Goal: Transaction & Acquisition: Purchase product/service

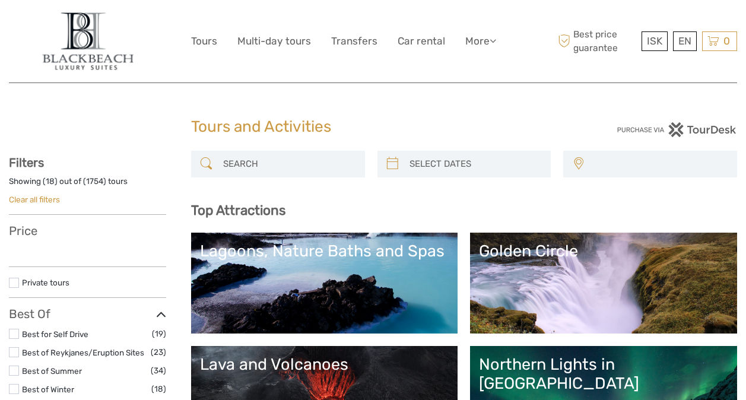
select select
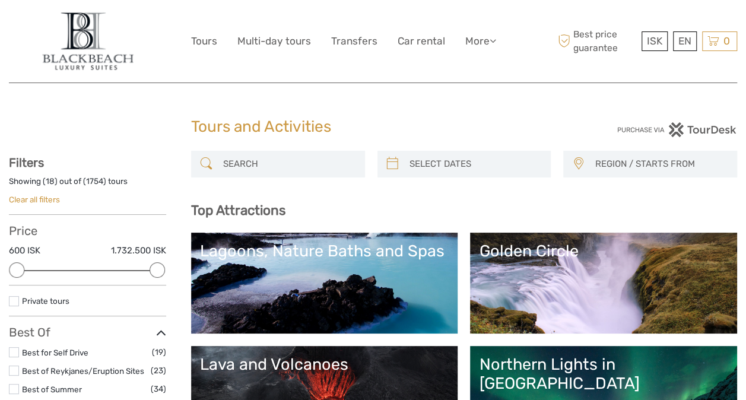
type input "[DATE]"
click at [493, 163] on input "search" at bounding box center [475, 164] width 141 height 21
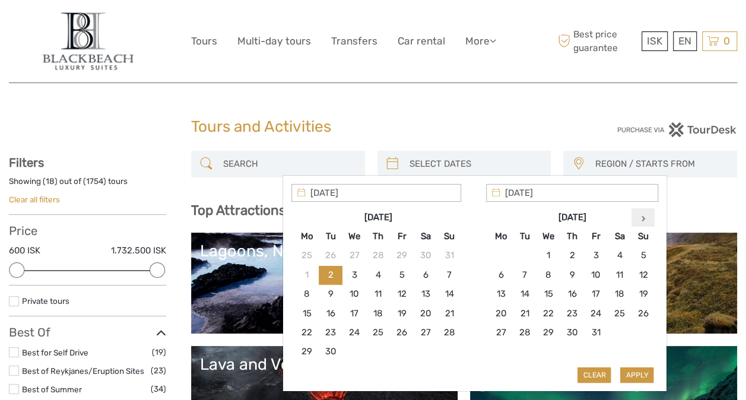
click at [648, 219] on th at bounding box center [643, 217] width 24 height 19
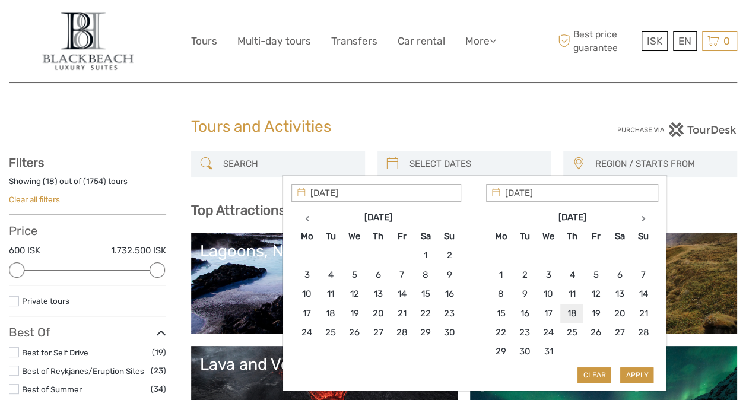
type input "[DATE]"
click at [644, 218] on th at bounding box center [643, 217] width 24 height 19
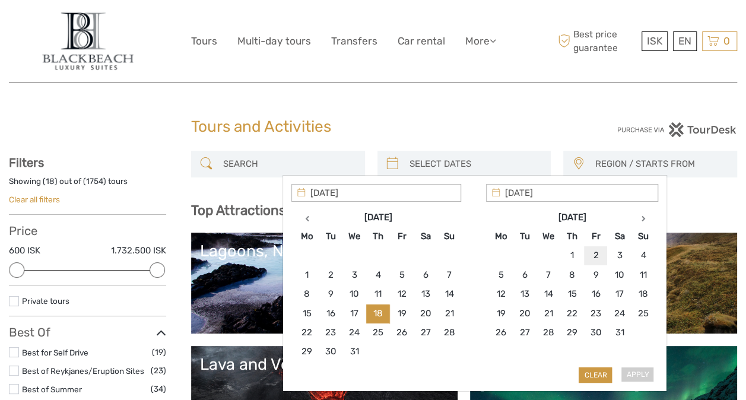
type input "[DATE]"
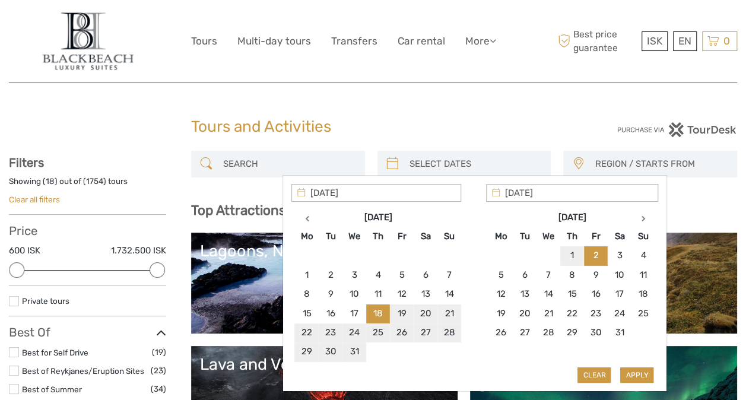
type input "[DATE]"
click at [635, 373] on button "Apply" at bounding box center [636, 374] width 33 height 15
type input "18/12/2025 - 02/01/2026"
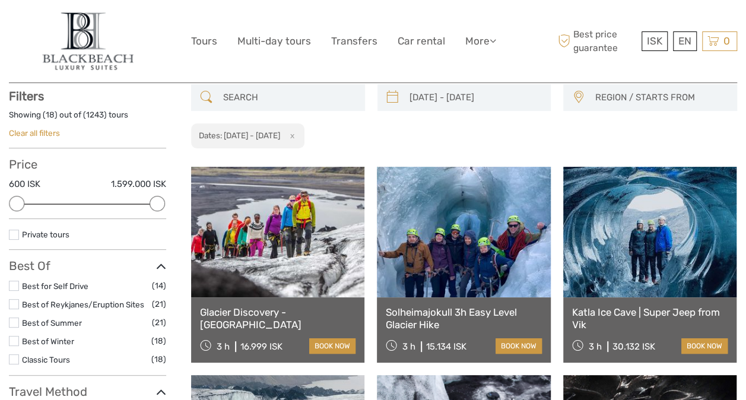
scroll to position [67, 0]
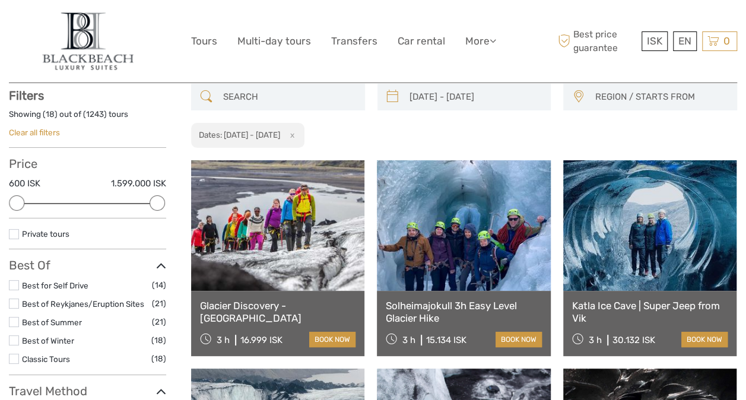
click at [324, 98] on input "search" at bounding box center [288, 97] width 141 height 21
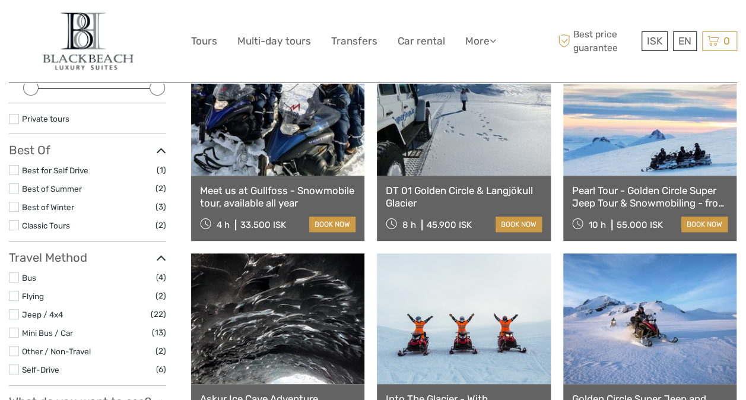
scroll to position [180, 0]
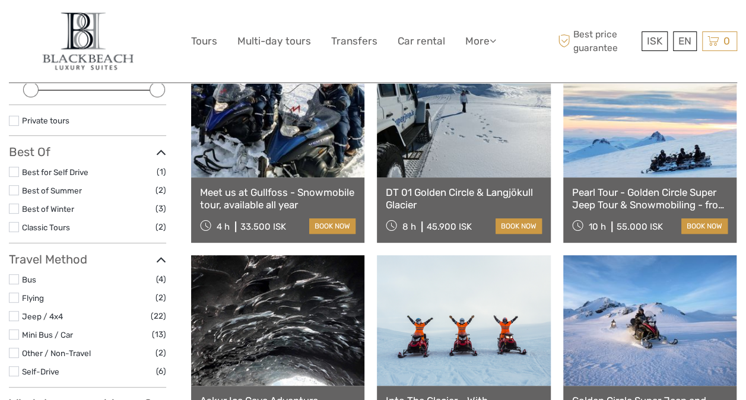
type input "snowmobile"
click at [308, 128] on link at bounding box center [277, 112] width 173 height 131
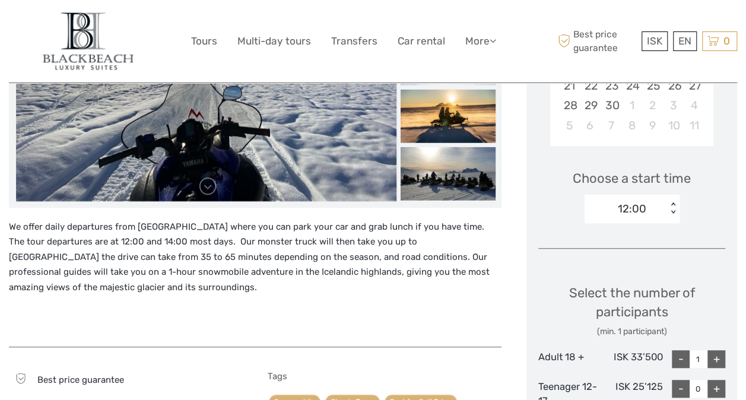
scroll to position [378, 0]
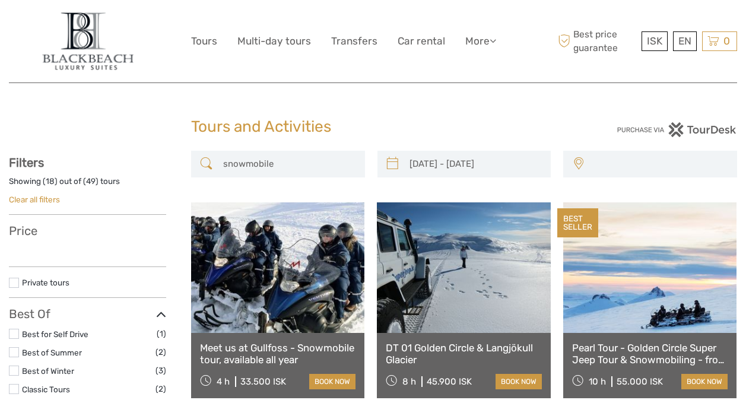
select select
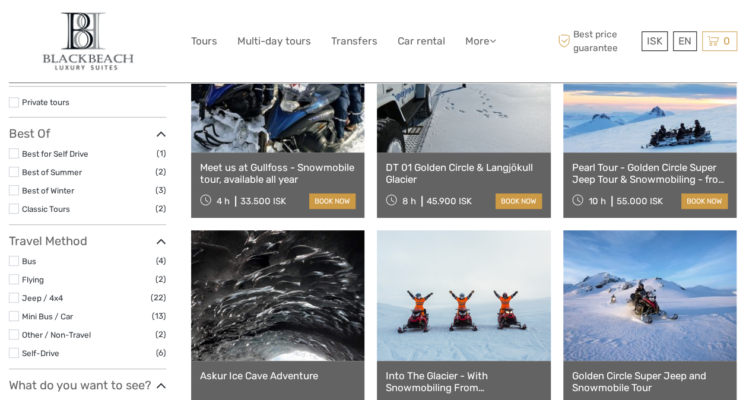
type input "18/12/2025 - 02/01/2026"
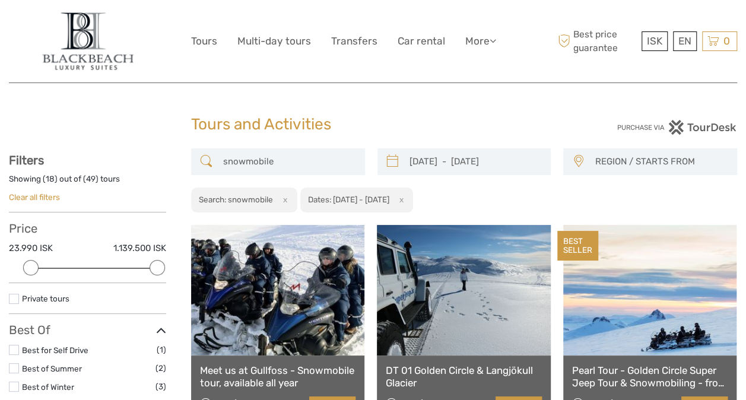
scroll to position [0, 0]
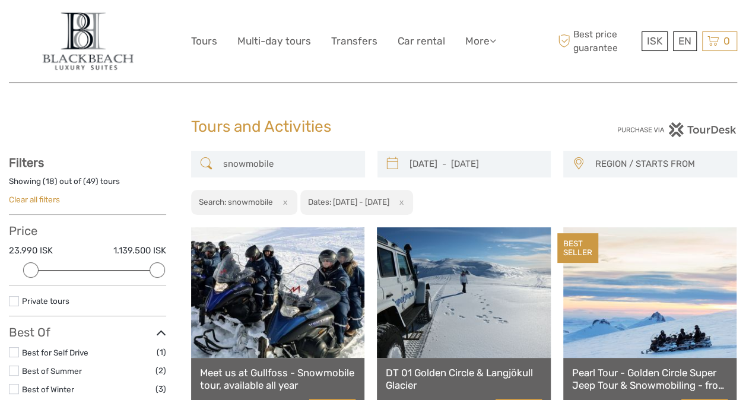
click at [622, 155] on span "REGION / STARTS FROM" at bounding box center [660, 164] width 142 height 20
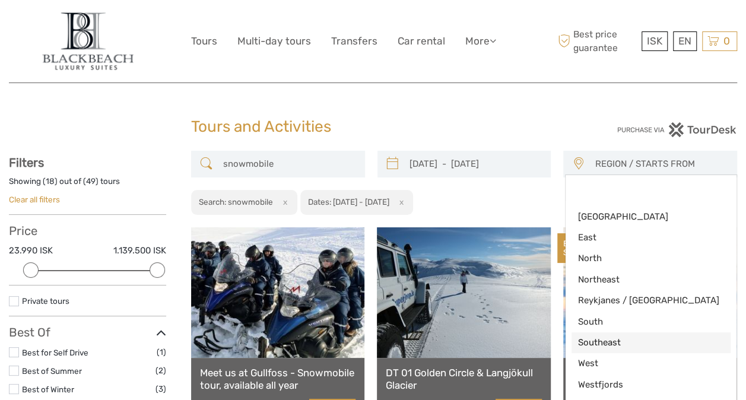
click at [619, 348] on span "Southeast" at bounding box center [640, 342] width 127 height 12
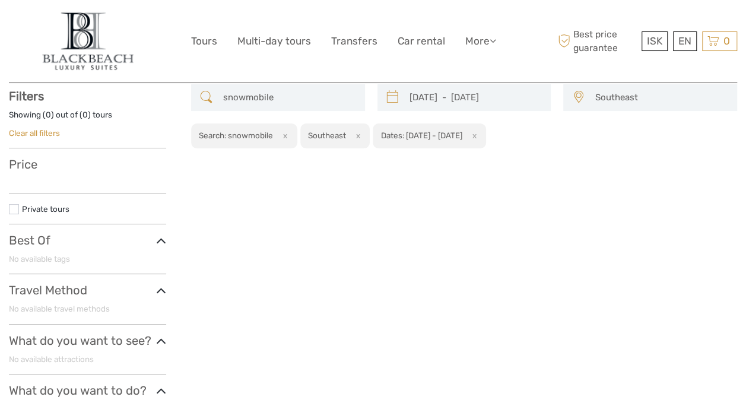
scroll to position [67, 0]
click at [670, 104] on span "Southeast" at bounding box center [660, 97] width 142 height 20
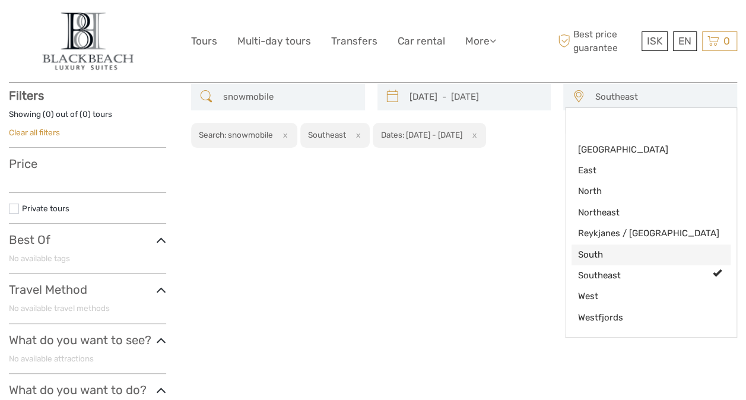
click at [619, 258] on span "South" at bounding box center [640, 255] width 127 height 12
select select "South"
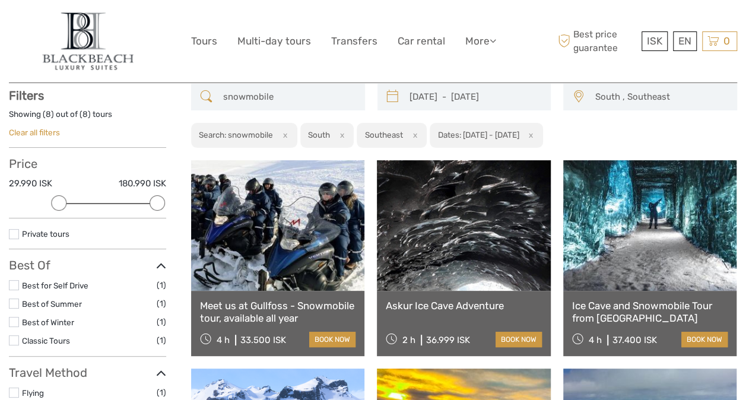
click at [682, 93] on span "South , Southeast" at bounding box center [660, 97] width 142 height 20
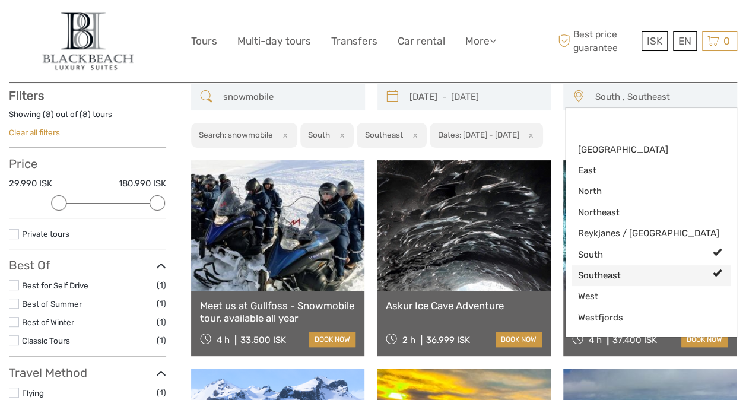
click at [625, 270] on span "Southeast" at bounding box center [640, 275] width 127 height 12
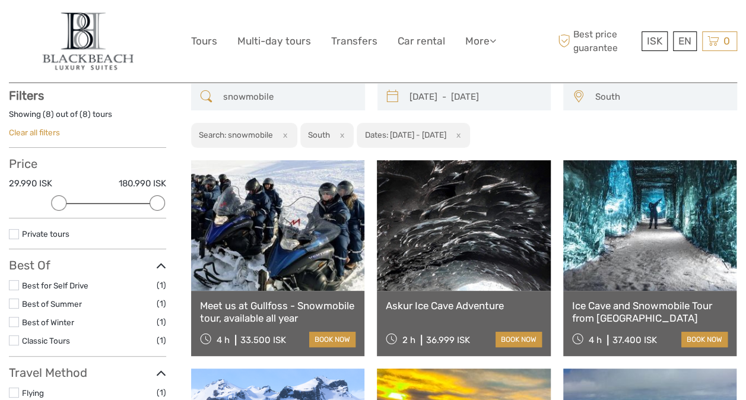
click at [620, 101] on span "South" at bounding box center [660, 97] width 142 height 20
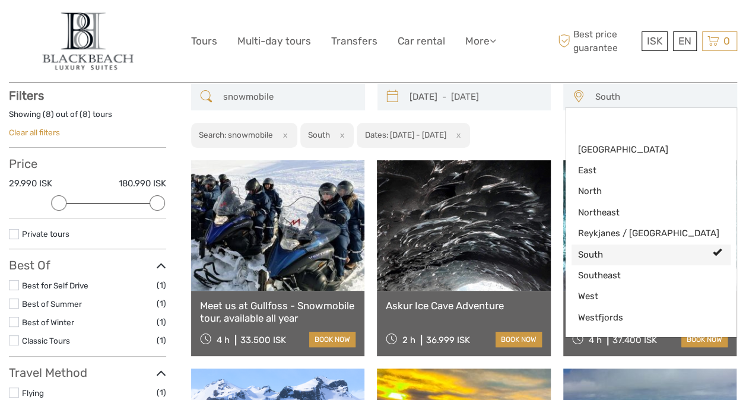
click at [603, 259] on span "South" at bounding box center [640, 255] width 127 height 12
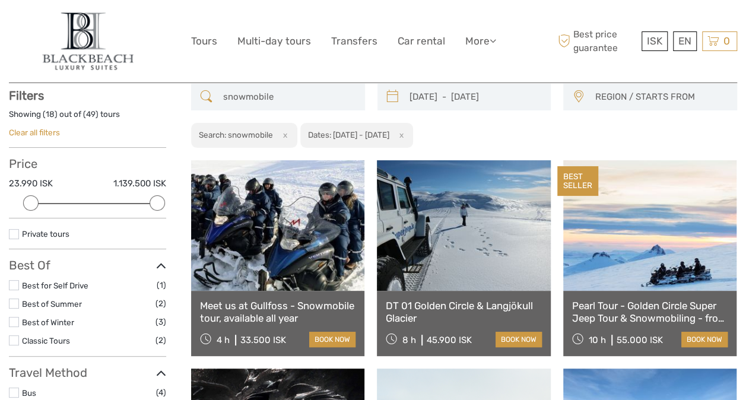
click at [603, 101] on span "REGION / STARTS FROM" at bounding box center [660, 97] width 142 height 20
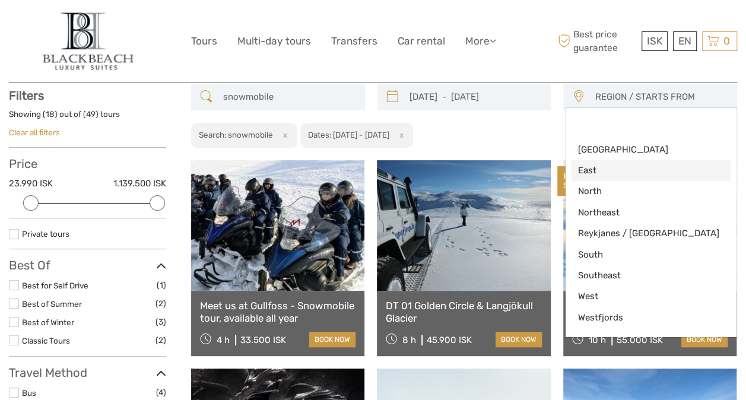
click at [605, 165] on span "East" at bounding box center [640, 170] width 127 height 12
select select "East"
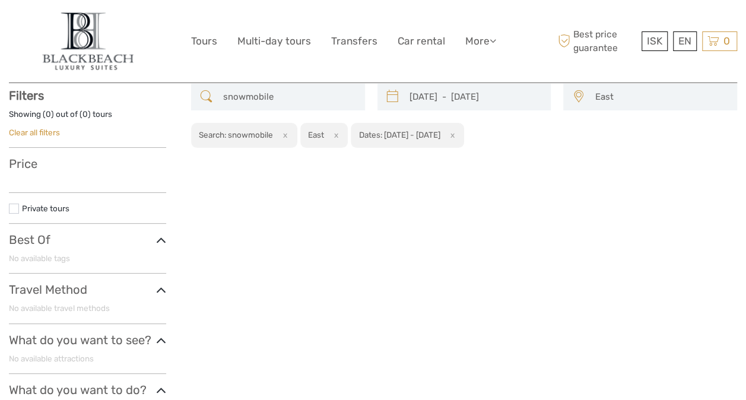
click at [604, 107] on div "East Capital Region East North Northeast Reykjanes / Keflavík South Southeast W…" at bounding box center [650, 97] width 174 height 27
click at [594, 97] on span "East" at bounding box center [660, 97] width 142 height 20
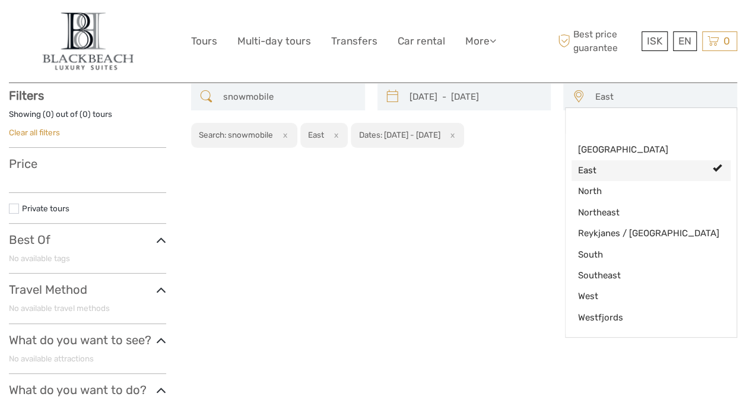
click at [598, 176] on span "East" at bounding box center [640, 170] width 127 height 12
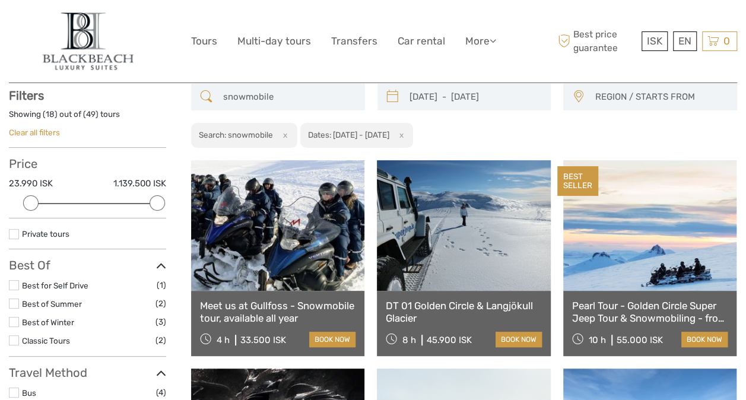
click at [601, 98] on span "REGION / STARTS FROM" at bounding box center [660, 97] width 142 height 20
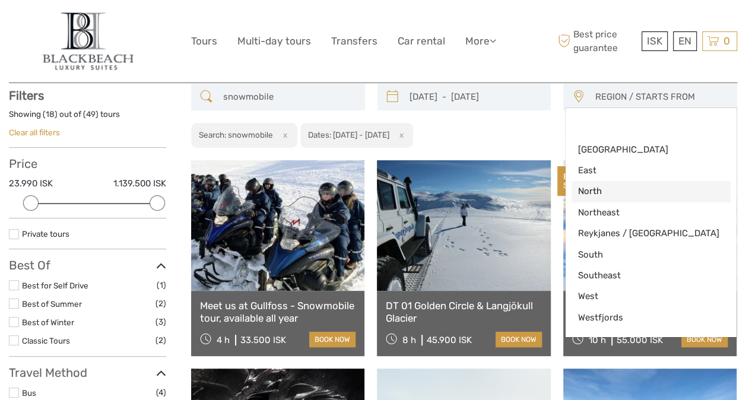
click at [618, 198] on link "North" at bounding box center [650, 191] width 159 height 21
select select "North"
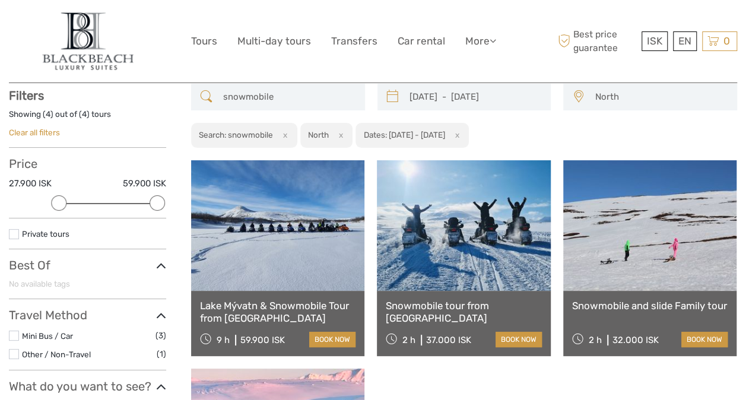
click at [514, 224] on link at bounding box center [463, 225] width 173 height 131
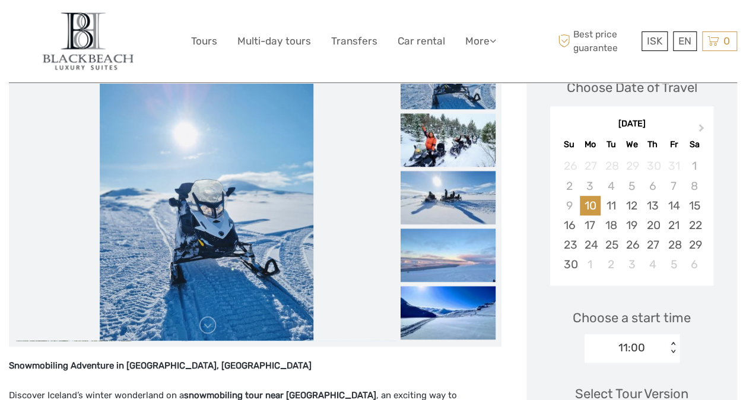
scroll to position [180, 0]
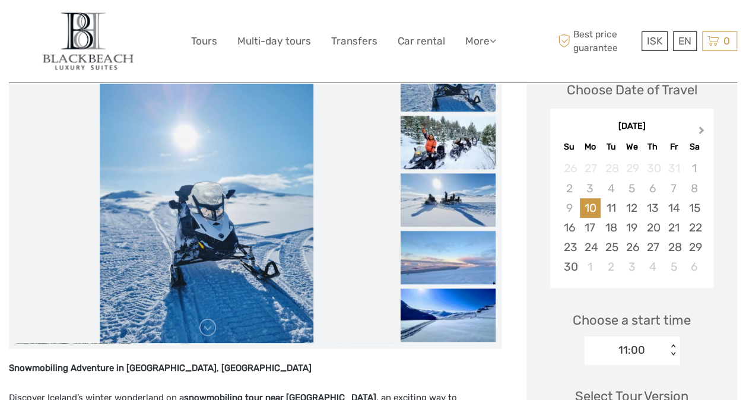
click at [695, 132] on button "Next Month" at bounding box center [702, 132] width 19 height 19
click at [583, 231] on div "22" at bounding box center [590, 228] width 21 height 20
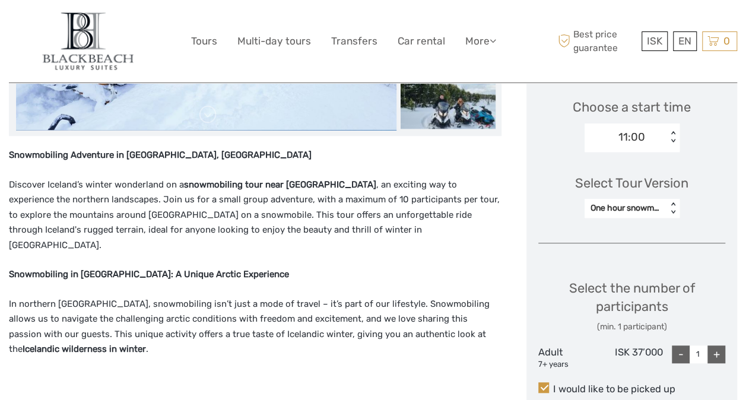
scroll to position [404, 0]
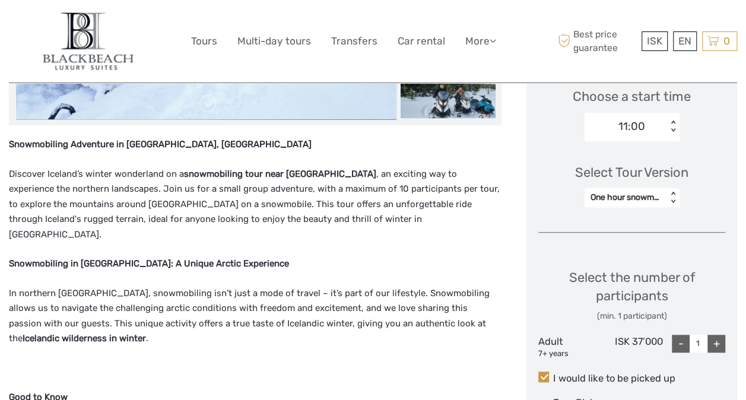
click at [620, 196] on div "One hour snowmobile ride - Solo Rider" at bounding box center [625, 198] width 71 height 12
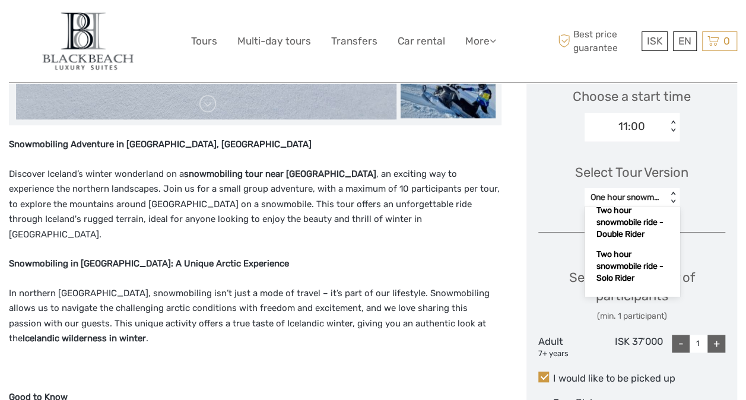
scroll to position [122, 0]
click at [622, 280] on div "Two hour snowmobile ride - Solo Rider" at bounding box center [631, 265] width 83 height 44
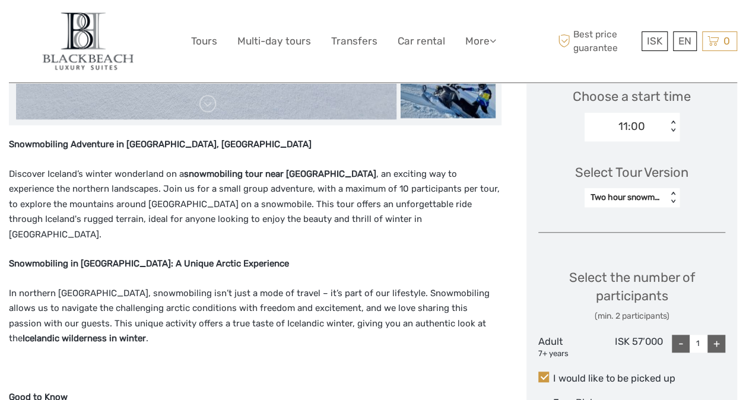
click at [715, 343] on div "+" at bounding box center [716, 344] width 18 height 18
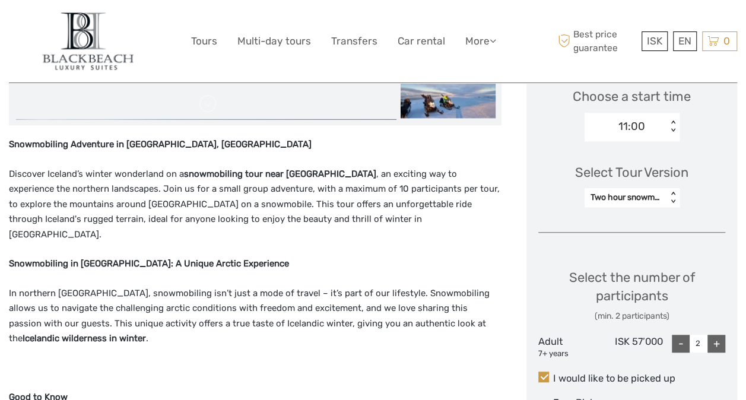
drag, startPoint x: 740, startPoint y: 151, endPoint x: 739, endPoint y: 158, distance: 7.3
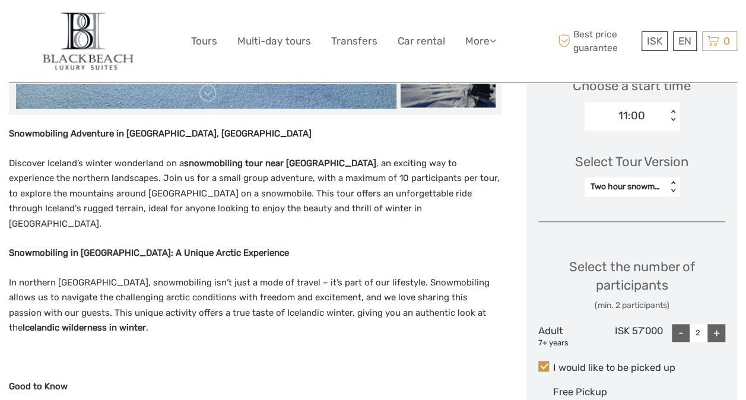
scroll to position [455, 0]
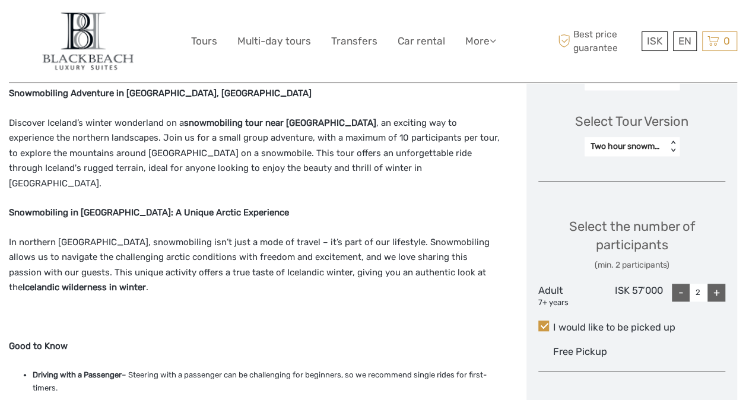
click at [658, 145] on div "Two hour snowmobile ride - Solo Rider" at bounding box center [625, 147] width 71 height 12
click at [148, 310] on div "Snowmobiling Adventure in Akureyri, Iceland Discover Iceland’s winter wonderlan…" at bounding box center [255, 371] width 492 height 571
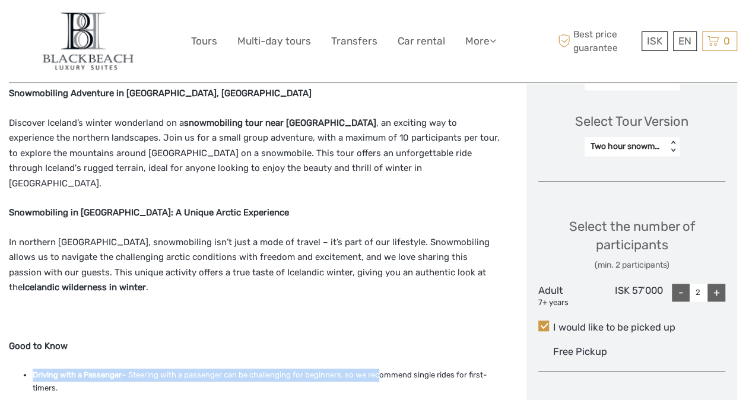
drag, startPoint x: 380, startPoint y: 358, endPoint x: 253, endPoint y: 326, distance: 130.9
click at [253, 326] on div "Snowmobiling Adventure in Akureyri, Iceland Discover Iceland’s winter wonderlan…" at bounding box center [255, 371] width 492 height 571
drag, startPoint x: 253, startPoint y: 326, endPoint x: 238, endPoint y: 323, distance: 14.7
click at [238, 323] on div "Snowmobiling Adventure in Akureyri, Iceland Discover Iceland’s winter wonderlan…" at bounding box center [255, 371] width 492 height 571
click at [240, 339] on p "Good to Know" at bounding box center [255, 346] width 492 height 15
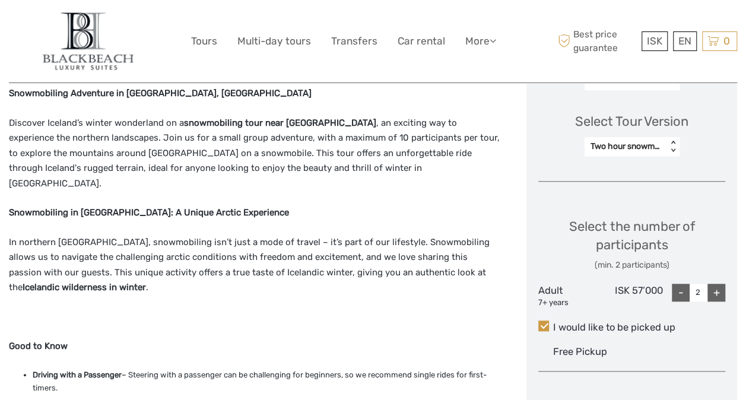
click at [174, 348] on div "Snowmobiling Adventure in Akureyri, Iceland Discover Iceland’s winter wonderlan…" at bounding box center [255, 371] width 492 height 571
click at [670, 148] on div "< >" at bounding box center [672, 147] width 10 height 12
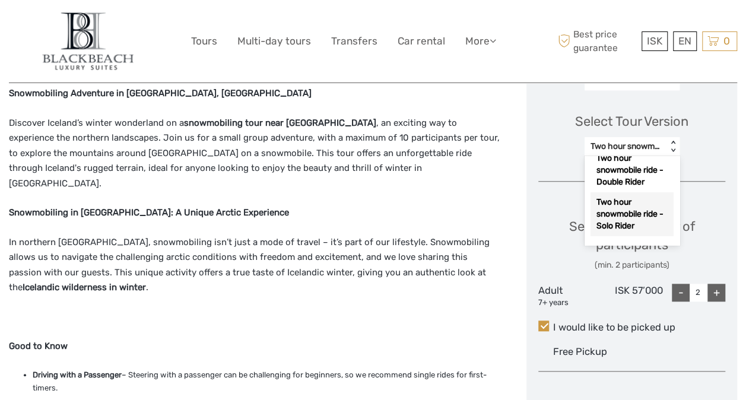
scroll to position [104, 0]
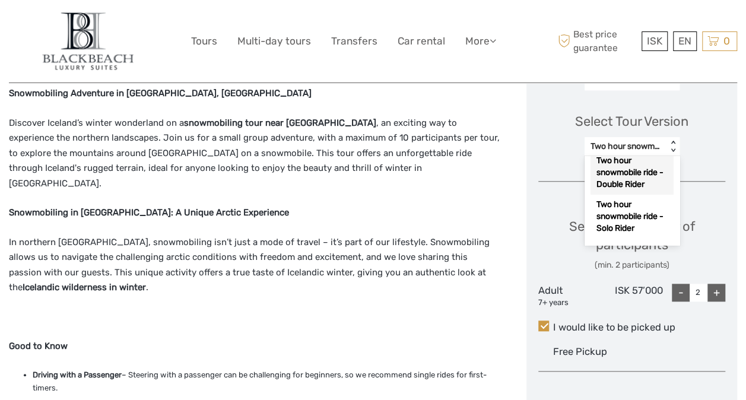
click at [638, 193] on div "Two hour snowmobile ride - Double Rider" at bounding box center [631, 173] width 83 height 44
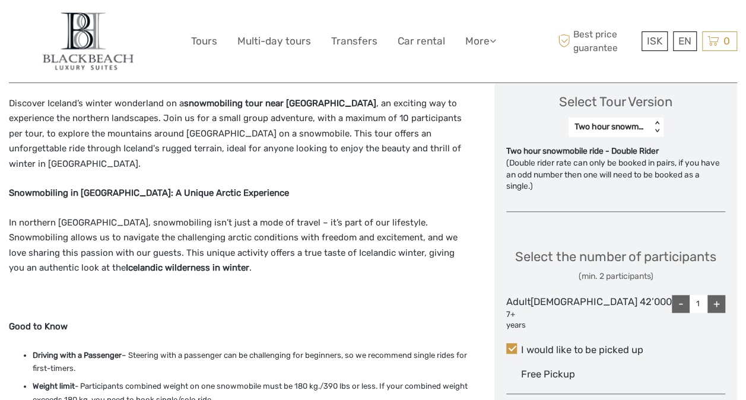
scroll to position [466, 0]
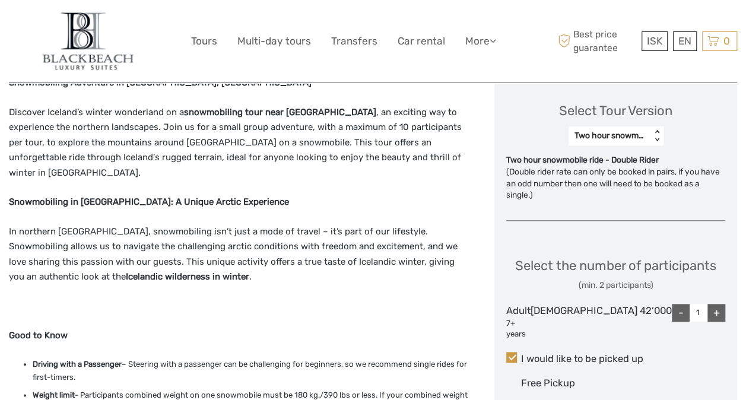
click at [661, 133] on div "< >" at bounding box center [656, 136] width 10 height 12
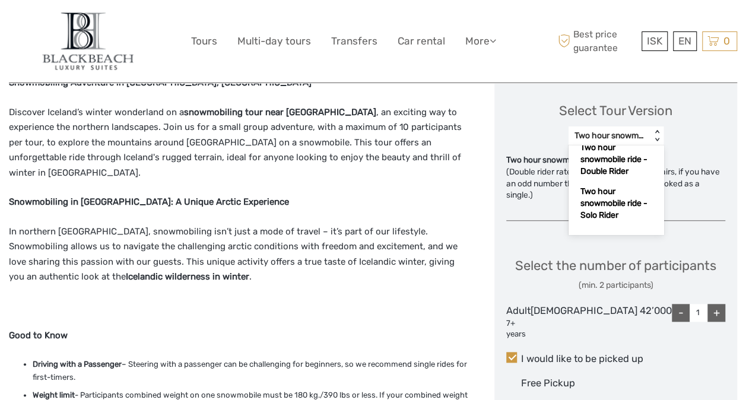
scroll to position [122, 0]
click at [623, 168] on div "Two hour snowmobile ride - Double Rider" at bounding box center [615, 160] width 83 height 44
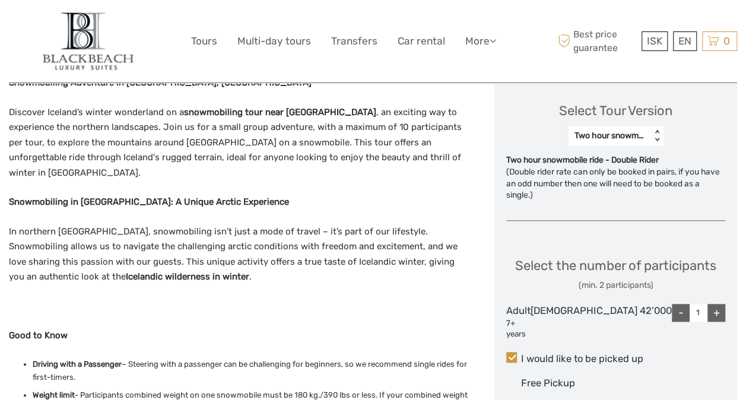
click at [717, 322] on div "+" at bounding box center [716, 313] width 18 height 18
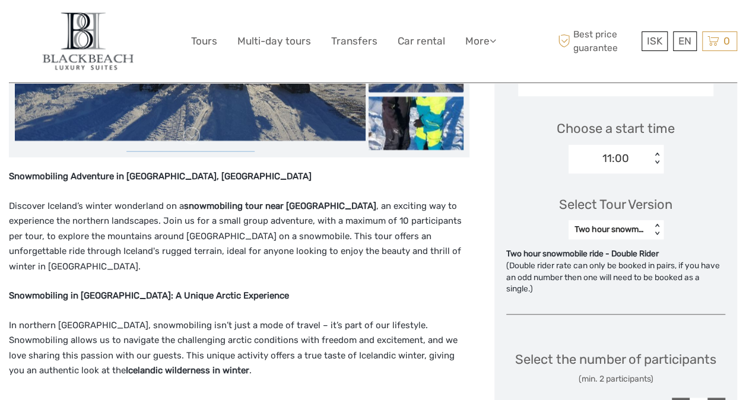
scroll to position [365, 0]
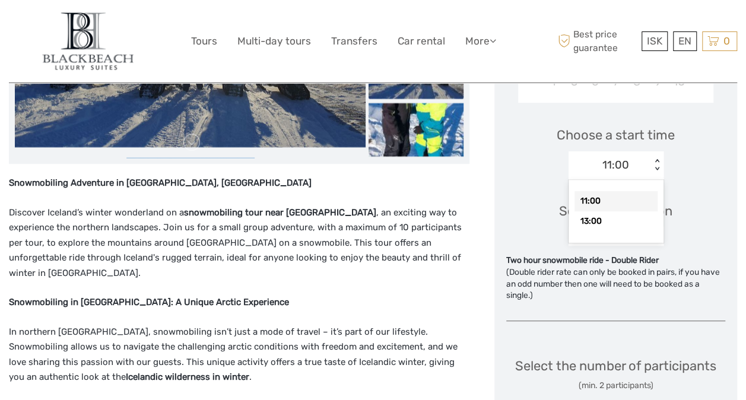
click at [651, 167] on div "11:00" at bounding box center [609, 165] width 82 height 18
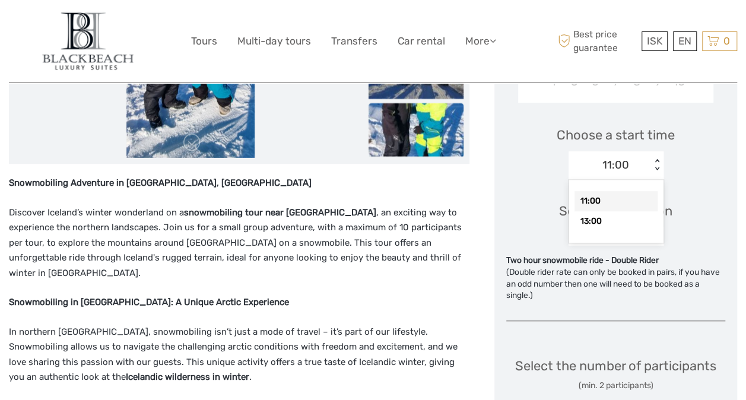
click at [650, 153] on div "11:00 < >" at bounding box center [615, 165] width 95 height 28
click at [631, 225] on div "13:00" at bounding box center [615, 221] width 83 height 20
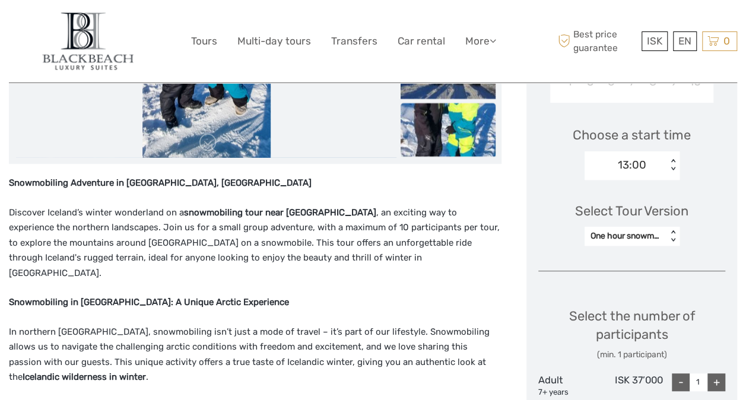
click at [631, 230] on div "One hour snowmobile ride - Solo Rider" at bounding box center [625, 236] width 71 height 12
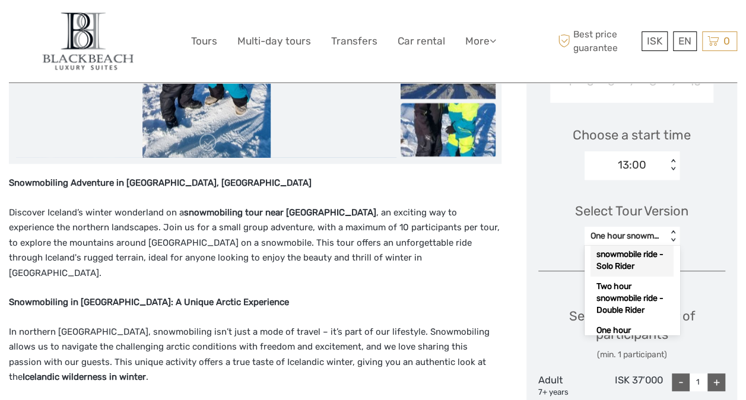
scroll to position [27, 0]
click at [618, 303] on div "Two hour snowmobile ride - Double Rider" at bounding box center [631, 296] width 83 height 44
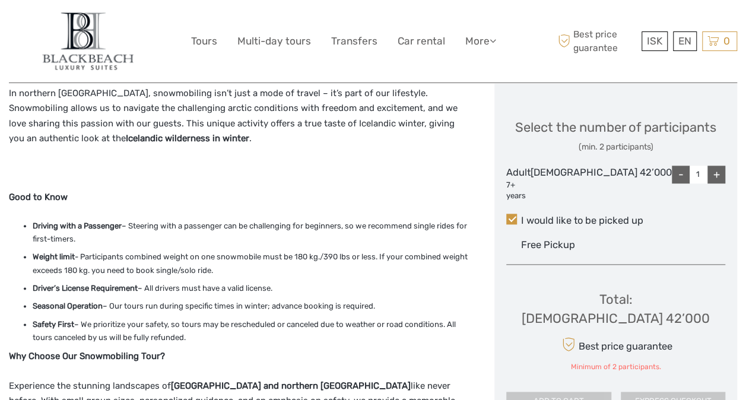
scroll to position [598, 0]
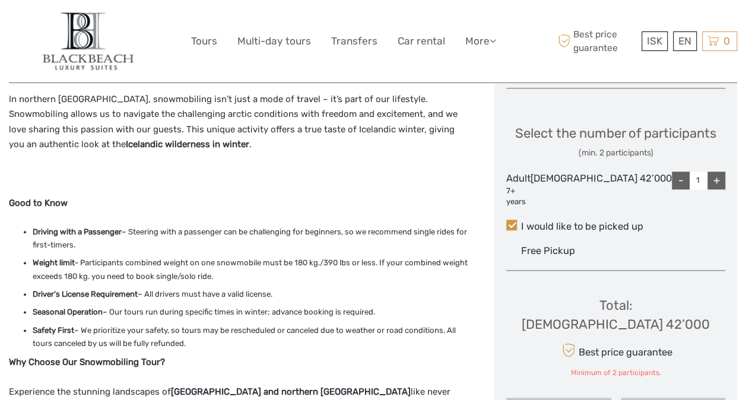
click at [721, 189] on div "+" at bounding box center [716, 180] width 18 height 18
type input "2"
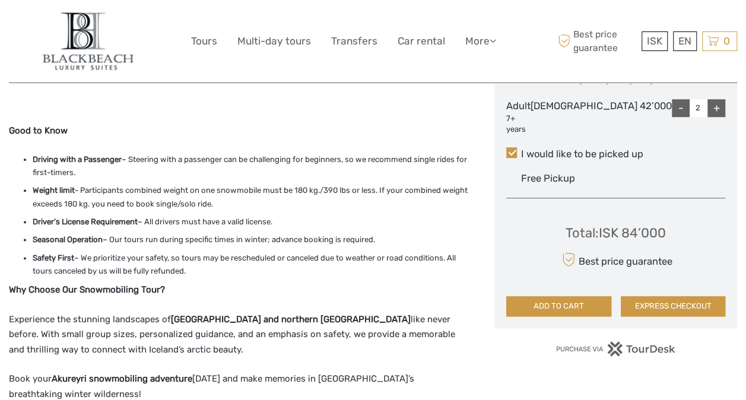
scroll to position [672, 0]
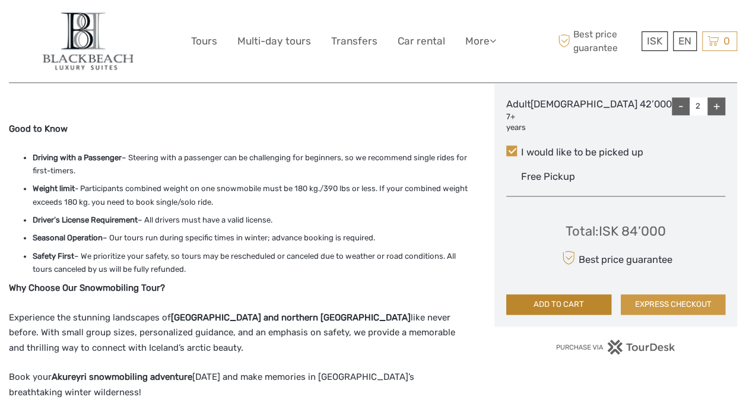
click at [599, 304] on button "ADD TO CART" at bounding box center [558, 304] width 105 height 20
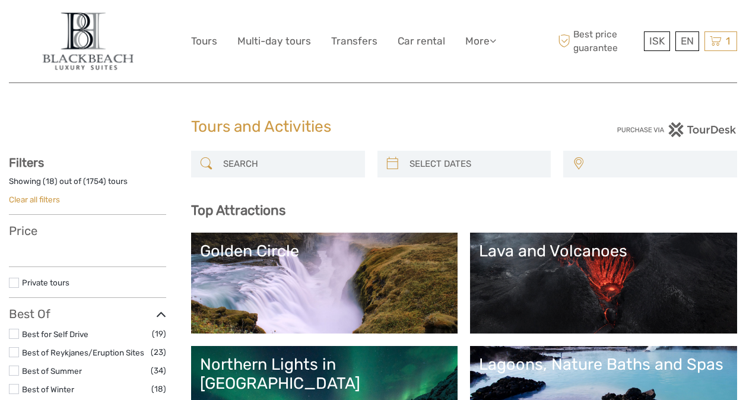
select select
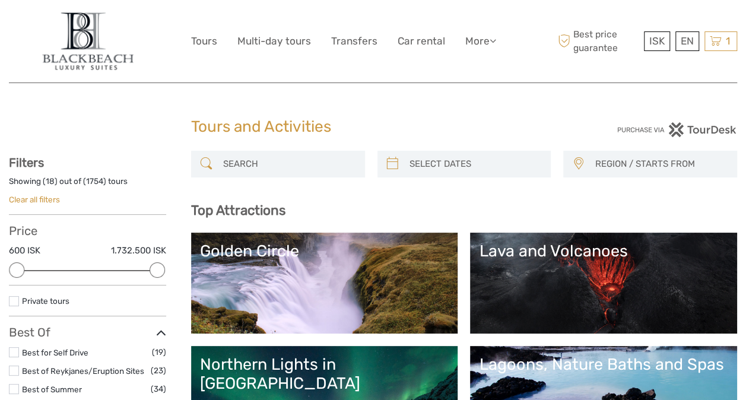
click at [641, 165] on span "REGION / STARTS FROM" at bounding box center [660, 164] width 142 height 20
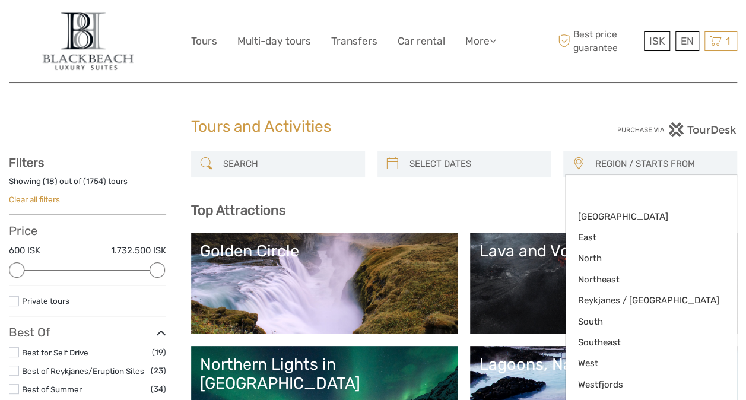
click at [251, 159] on input "search" at bounding box center [288, 164] width 141 height 21
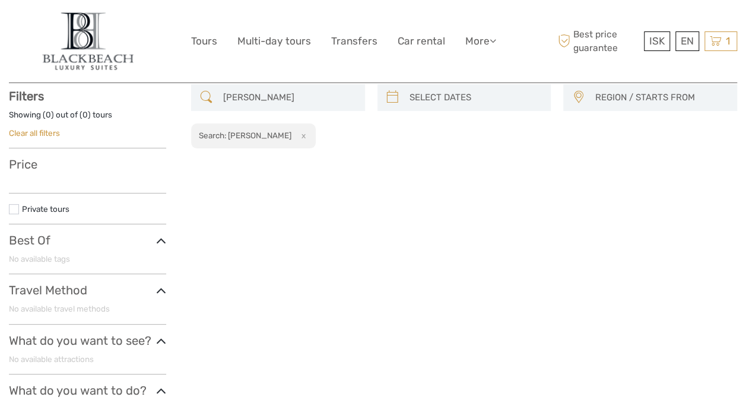
scroll to position [67, 0]
click at [668, 94] on span "REGION / STARTS FROM" at bounding box center [660, 97] width 142 height 20
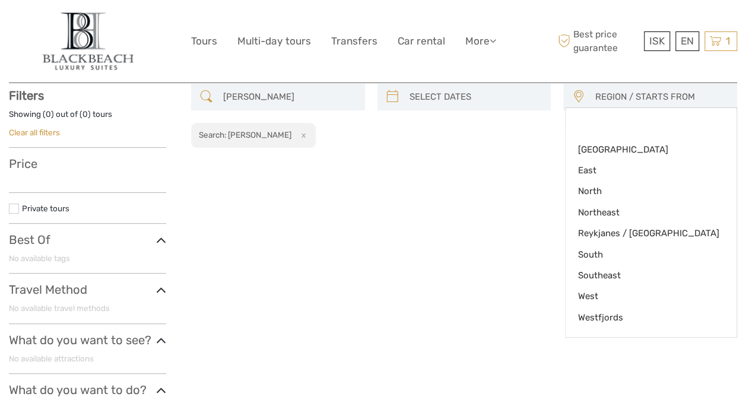
click at [313, 98] on input "sölma" at bounding box center [288, 97] width 141 height 21
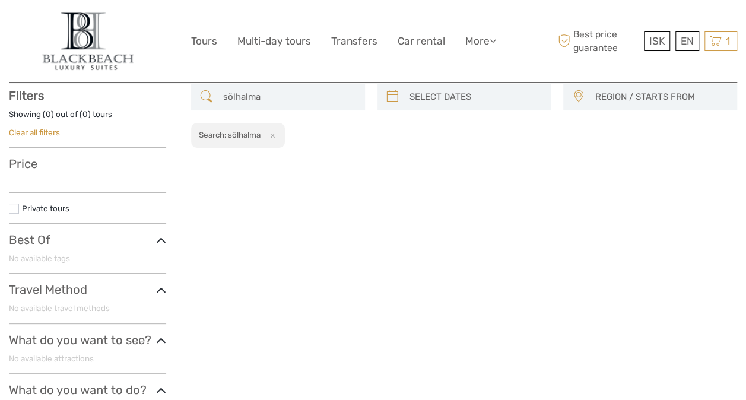
drag, startPoint x: 268, startPoint y: 97, endPoint x: 183, endPoint y: 82, distance: 86.8
paste input "Sölheimajökull"
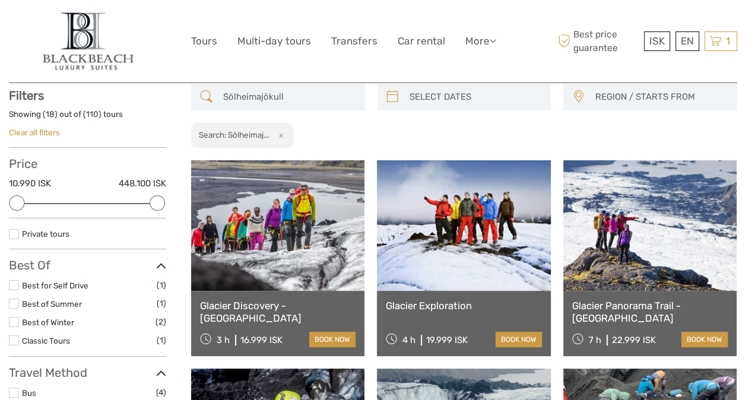
type input "Sölheimajökull"
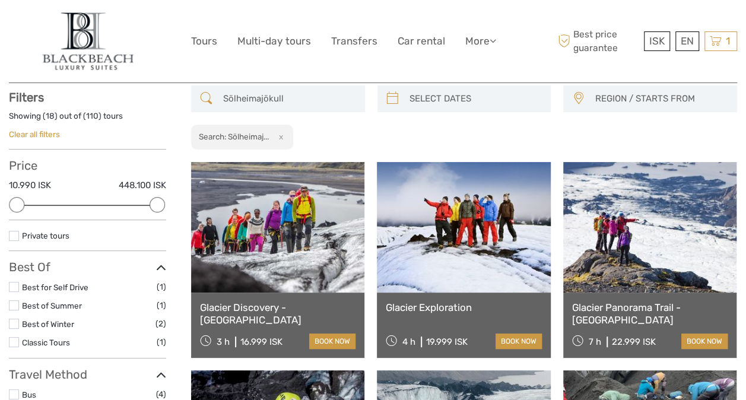
scroll to position [73, 0]
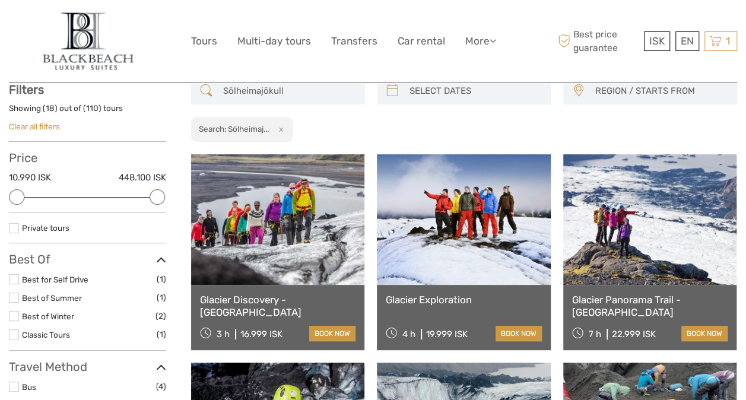
click at [262, 298] on link "Glacier Discovery - Sólheimajökull" at bounding box center [277, 306] width 155 height 24
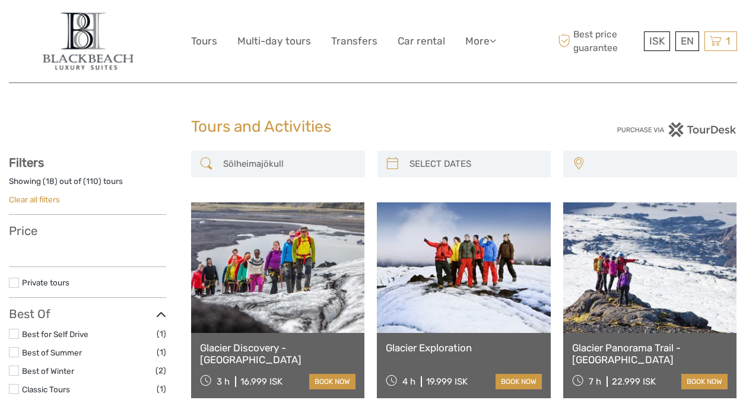
select select
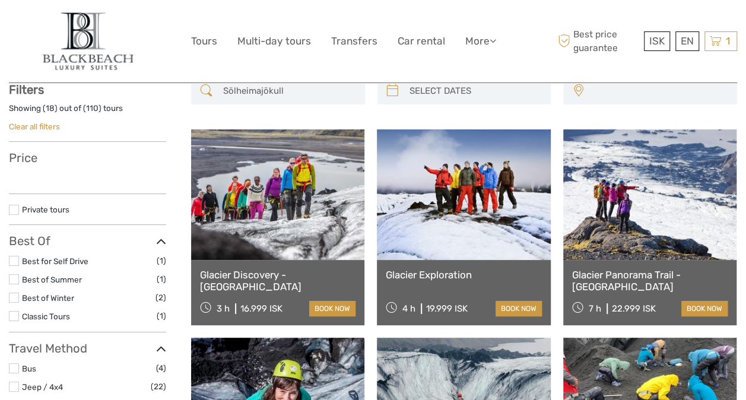
select select
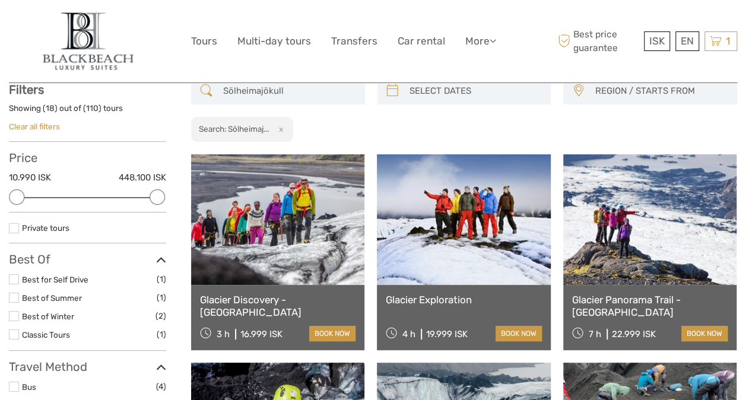
scroll to position [0, 0]
click at [441, 295] on link "Glacier Exploration" at bounding box center [463, 300] width 155 height 12
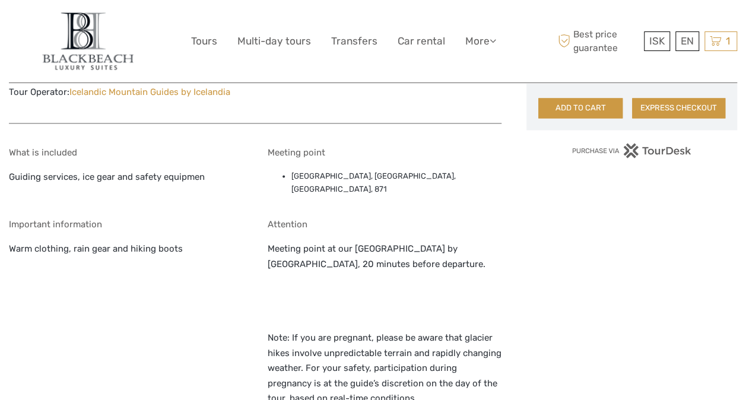
scroll to position [896, 0]
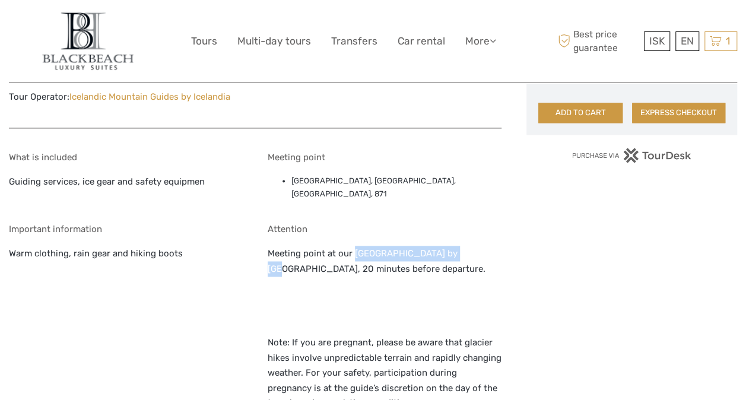
drag, startPoint x: 352, startPoint y: 236, endPoint x: 460, endPoint y: 223, distance: 108.7
click at [460, 223] on div "Attention Meeting point at our [GEOGRAPHIC_DATA] by [GEOGRAPHIC_DATA], 20 minut…" at bounding box center [385, 324] width 234 height 202
copy p "[GEOGRAPHIC_DATA]"
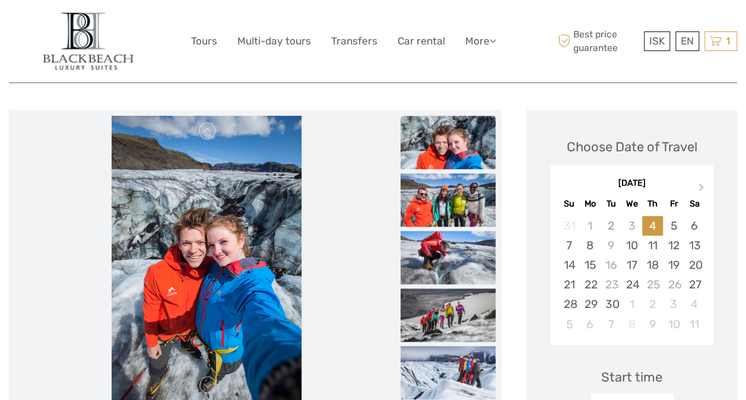
scroll to position [128, 0]
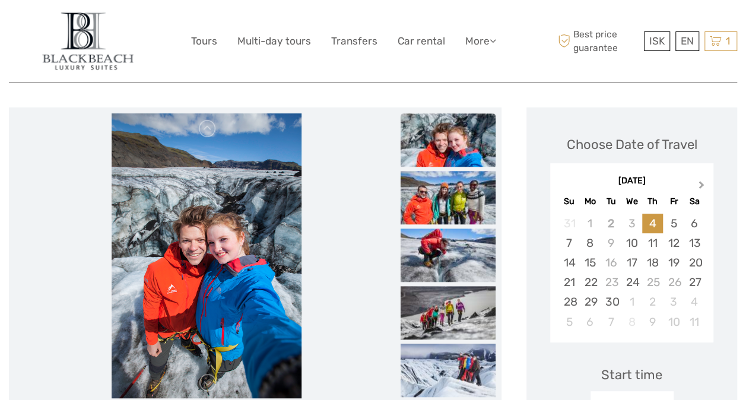
click at [700, 180] on button "Next Month" at bounding box center [702, 187] width 19 height 19
click at [701, 181] on span "Next Month" at bounding box center [701, 187] width 0 height 17
click at [612, 305] on div "30" at bounding box center [610, 302] width 21 height 20
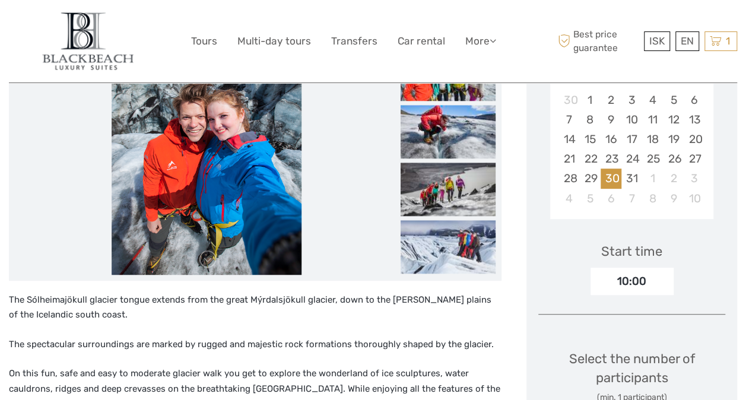
scroll to position [275, 0]
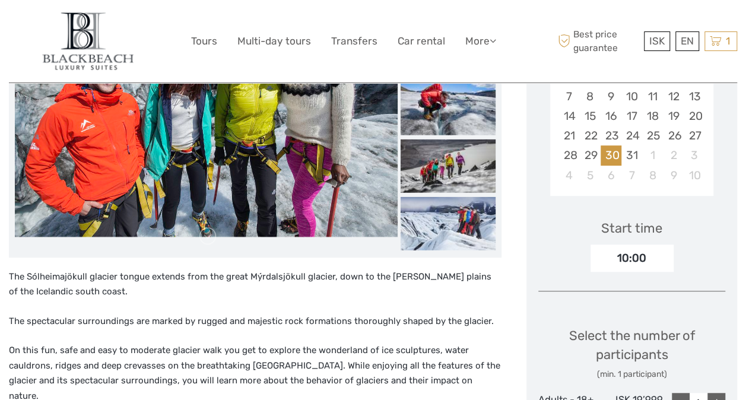
click at [648, 263] on div "10:00" at bounding box center [631, 257] width 83 height 27
click at [634, 256] on div "10:00" at bounding box center [631, 257] width 83 height 27
drag, startPoint x: 634, startPoint y: 256, endPoint x: 679, endPoint y: 258, distance: 45.7
click at [679, 258] on div "Start time 10:00" at bounding box center [631, 237] width 187 height 69
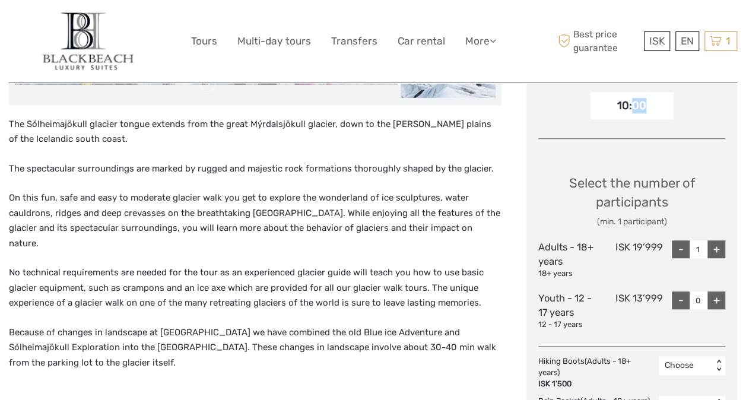
scroll to position [429, 0]
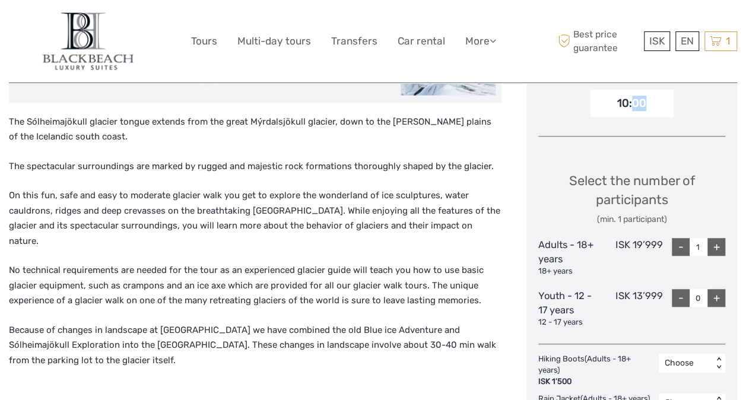
click at [713, 243] on div "+" at bounding box center [716, 247] width 18 height 18
type input "2"
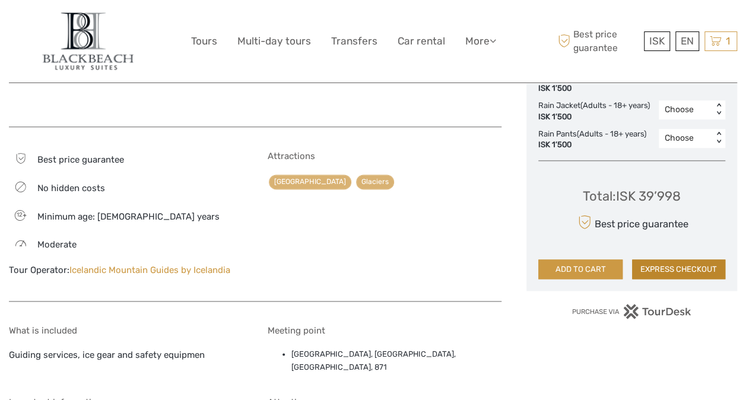
scroll to position [733, 0]
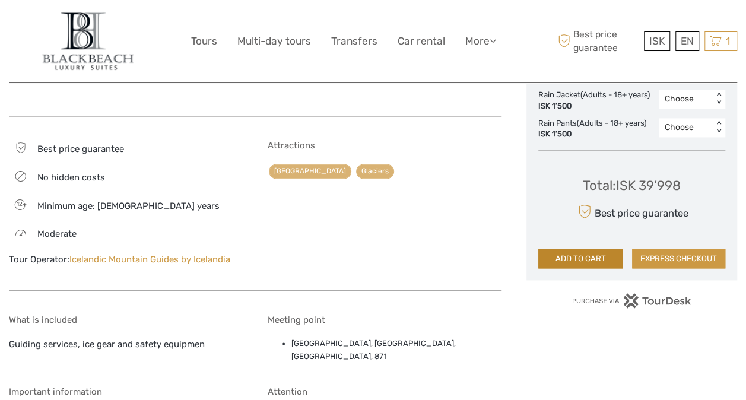
click at [575, 260] on button "ADD TO CART" at bounding box center [580, 259] width 84 height 20
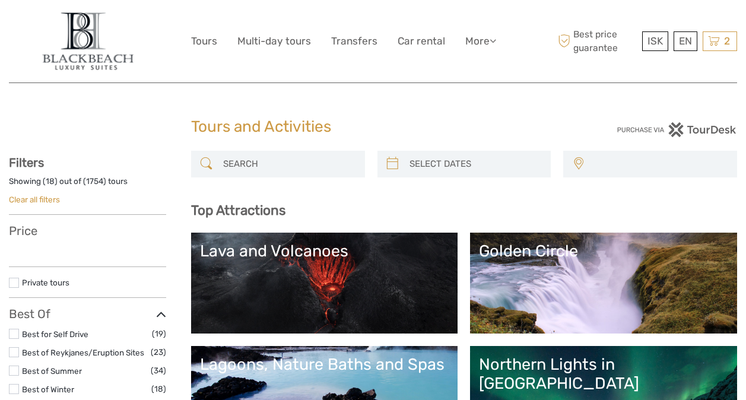
select select
click at [715, 47] on icon at bounding box center [714, 41] width 12 height 15
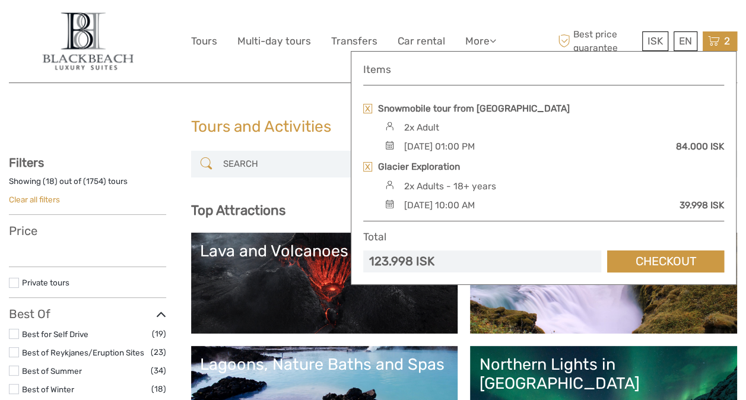
select select
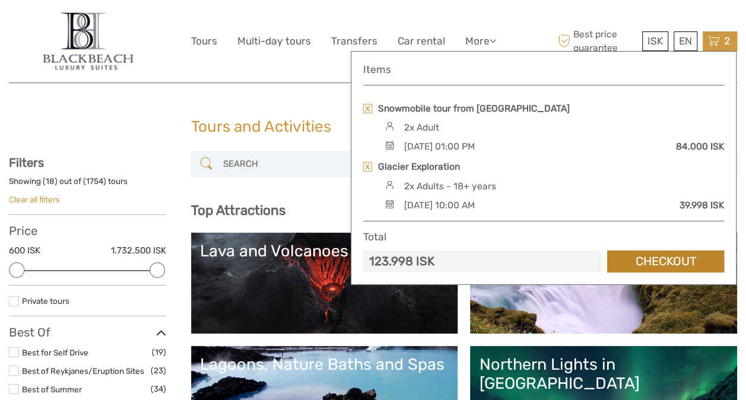
click at [669, 256] on link "Checkout" at bounding box center [665, 261] width 117 height 22
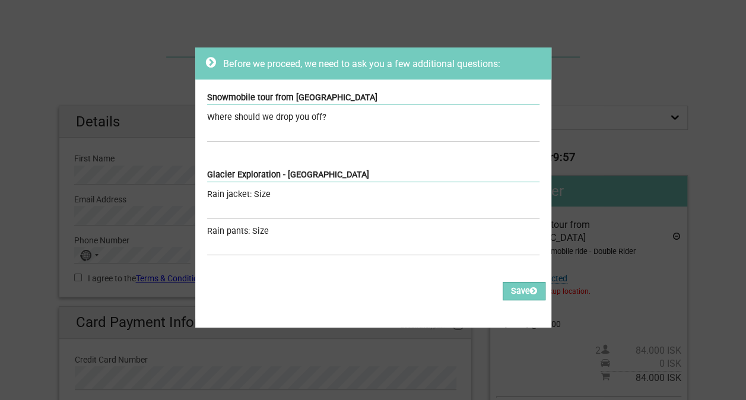
click at [270, 119] on div "Where should we drop you off?" at bounding box center [373, 117] width 332 height 13
click at [323, 115] on div "Where should we drop you off?" at bounding box center [373, 117] width 332 height 13
click at [295, 97] on div "Snowmobile tour from [GEOGRAPHIC_DATA]" at bounding box center [373, 98] width 332 height 14
click at [284, 120] on div "Where should we drop you off?" at bounding box center [373, 117] width 332 height 13
click at [231, 144] on div "Snowmobile tour from Akureyri Where should we drop you off? Required" at bounding box center [373, 117] width 356 height 77
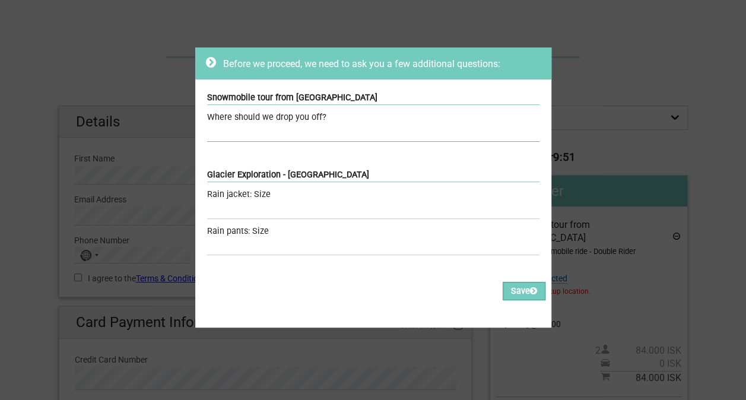
click at [228, 136] on input "text" at bounding box center [373, 133] width 332 height 17
type input "Viking Cottages"
click at [292, 206] on input "text" at bounding box center [373, 210] width 332 height 17
type input "L"
type input "We have already jackets (L)"
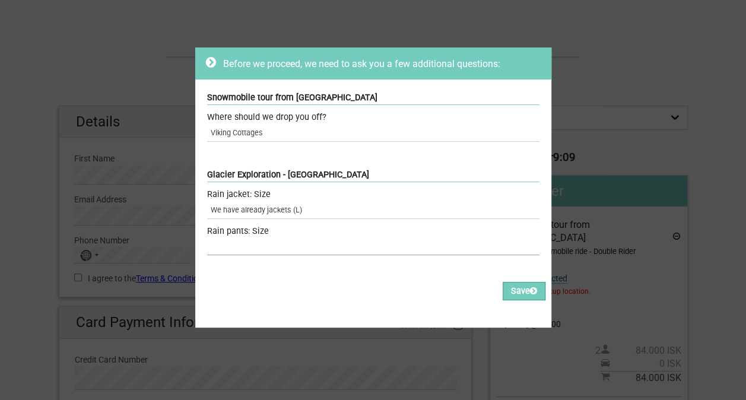
click at [297, 244] on input "text" at bounding box center [373, 246] width 332 height 17
type input "We have already pants (L+XL)"
click at [504, 284] on button "Save" at bounding box center [523, 291] width 43 height 18
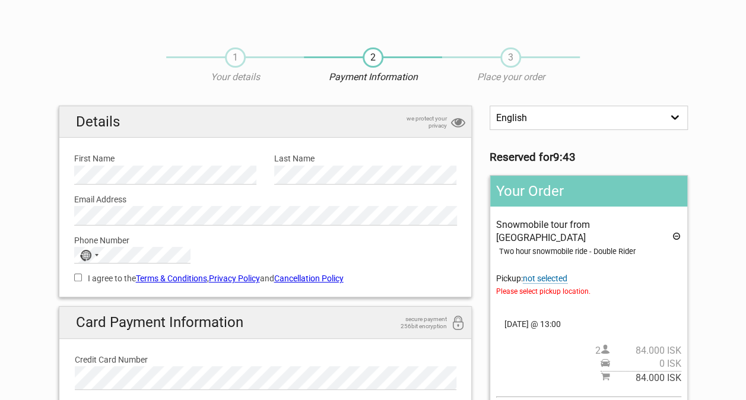
click at [559, 273] on span "not selected" at bounding box center [545, 278] width 44 height 10
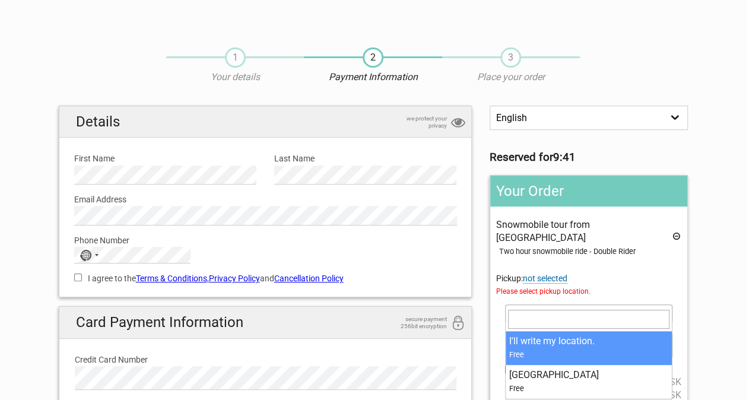
click at [552, 304] on span at bounding box center [588, 312] width 167 height 17
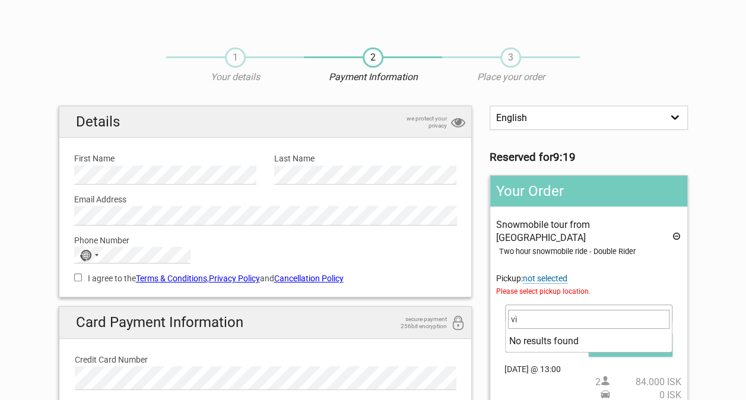
type input "v"
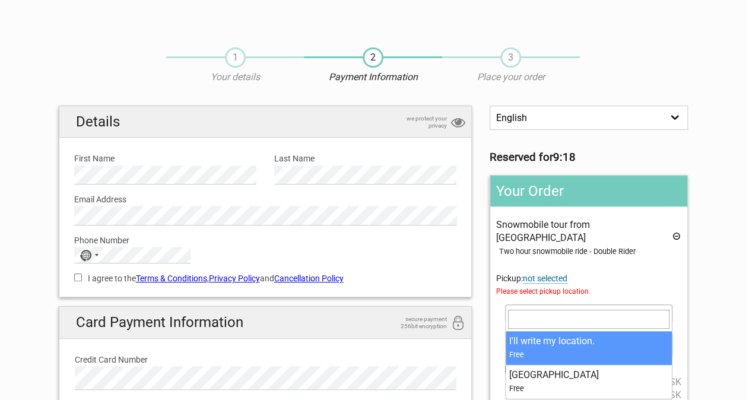
paste input "Kotabyggð 16, 601 Akureyri, Island"
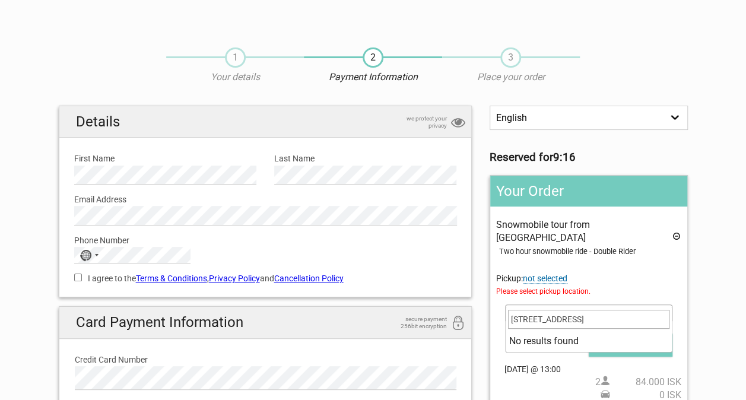
click at [623, 319] on input "Kotabyggð 16, 601 Akureyri, Island" at bounding box center [588, 319] width 161 height 19
click at [649, 319] on input "Kotabyggð 16, 601 Akureyri, Island" at bounding box center [588, 319] width 161 height 19
type input "Kotabyggð 16, 601 Akureyri, Island"
click at [571, 340] on li "No results found" at bounding box center [588, 341] width 166 height 20
drag, startPoint x: 644, startPoint y: 317, endPoint x: 438, endPoint y: 295, distance: 207.6
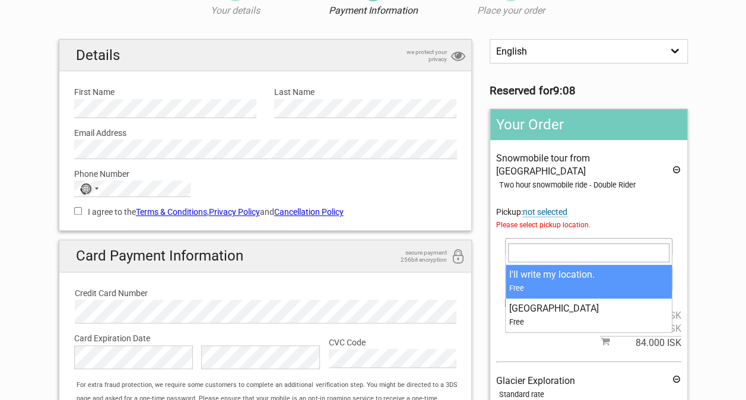
scroll to position [68, 0]
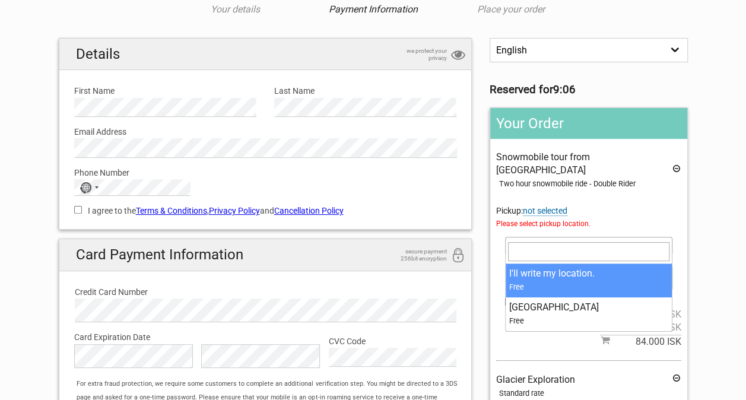
select select "376960"
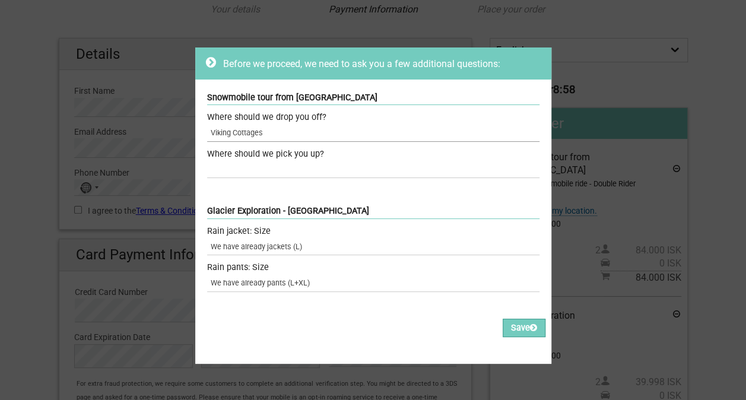
click at [270, 133] on input "Viking Cottages" at bounding box center [373, 133] width 332 height 17
paste input "Kotabyggð 16, 601 Akureyri, Island"
drag, startPoint x: 382, startPoint y: 132, endPoint x: 196, endPoint y: 116, distance: 186.9
click at [196, 116] on div "Snowmobile tour from Akureyri Where should we drop you off? Viking Cottages: Ko…" at bounding box center [373, 135] width 356 height 113
type input "Viking Cottages: Kotabyggð 16, 601 Akureyri, Island"
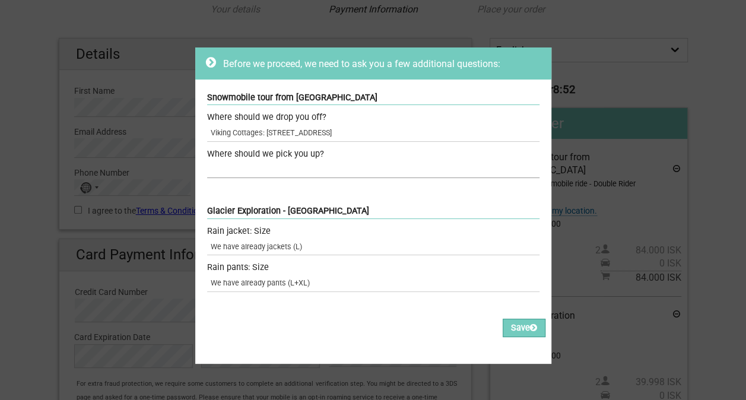
click at [241, 168] on input "text" at bounding box center [373, 169] width 332 height 17
paste input "Viking Cottages: Kotabyggð 16, 601 Akureyri, Island"
type input "Viking Cottages: Kotabyggð 16, 601 Akureyri, Island"
click at [516, 324] on button "Save" at bounding box center [523, 328] width 43 height 18
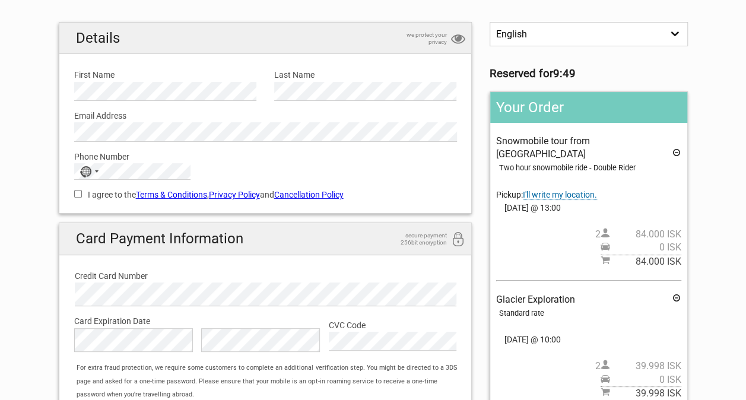
scroll to position [81, 0]
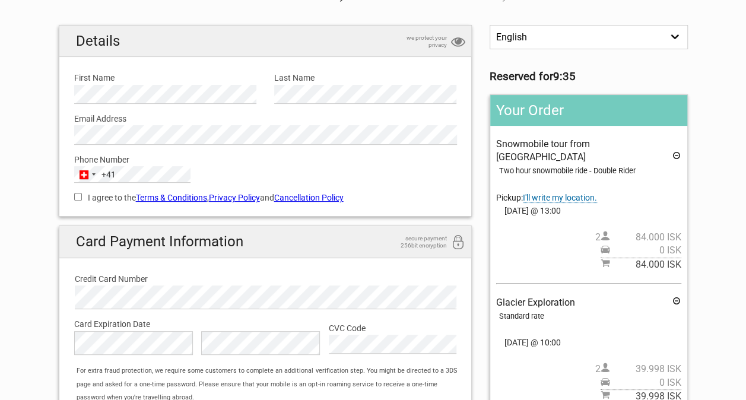
click at [80, 202] on label "I agree to the Terms & Conditions , Privacy Policy and Cancellation Policy" at bounding box center [265, 197] width 383 height 13
click at [80, 200] on input "I agree to the Terms & Conditions , Privacy Policy and Cancellation Policy" at bounding box center [78, 197] width 8 height 8
checkbox input "true"
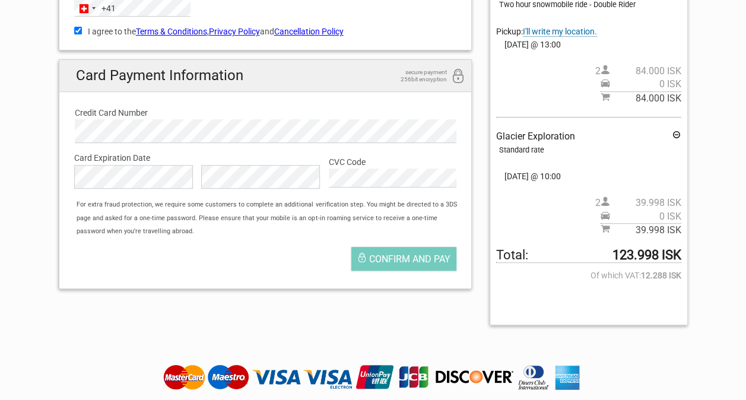
scroll to position [256, 0]
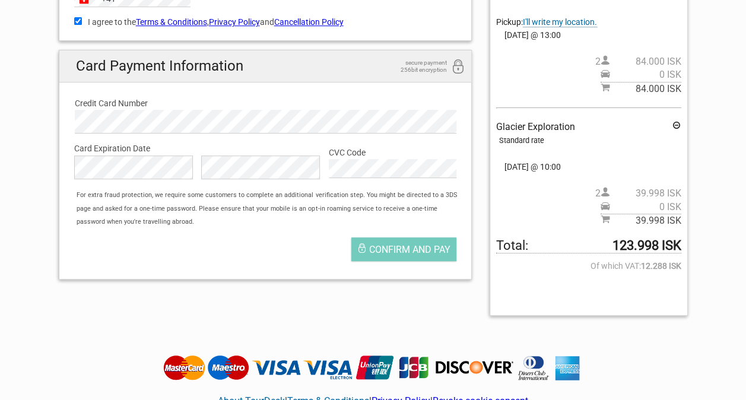
click at [286, 302] on div "English Español Deutsch Reserved for 8:26 Your Order Snowmobile tour from [GEOG…" at bounding box center [373, 86] width 647 height 475
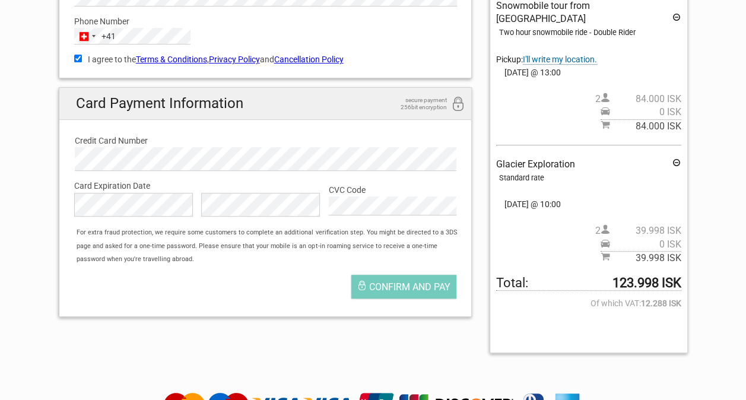
scroll to position [219, 0]
click at [384, 285] on span "Confirm and pay" at bounding box center [409, 286] width 81 height 11
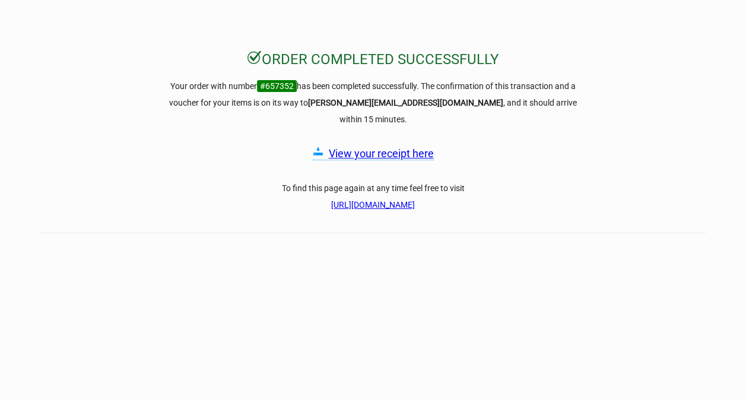
scroll to position [28, 0]
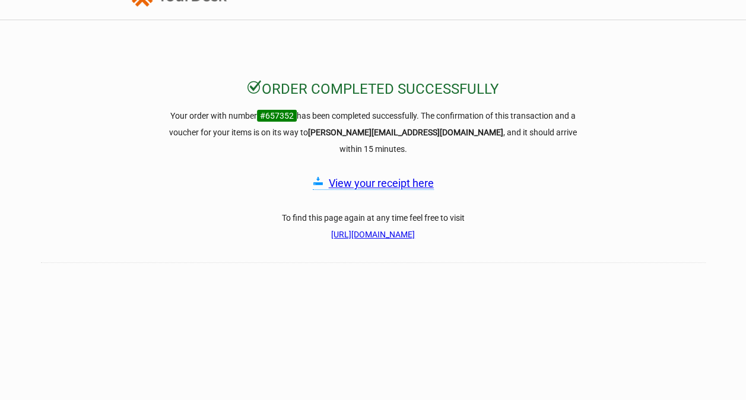
click at [394, 177] on link "View your receipt here" at bounding box center [381, 183] width 105 height 12
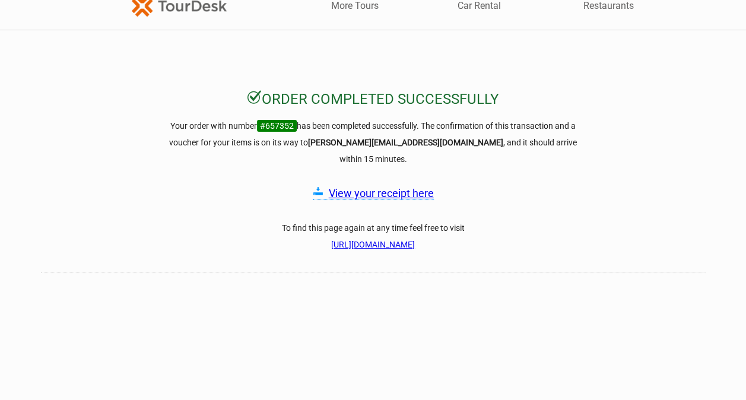
scroll to position [0, 0]
